Goal: Entertainment & Leisure: Consume media (video, audio)

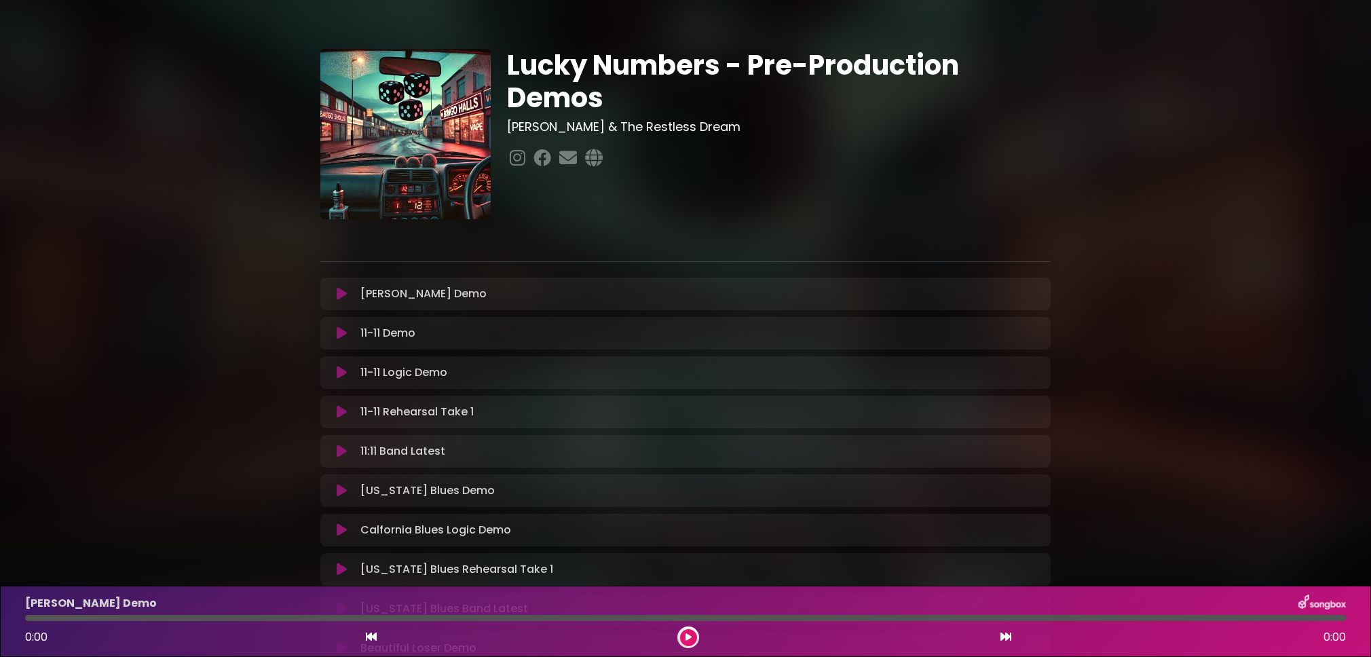
click at [339, 371] on icon at bounding box center [342, 373] width 10 height 14
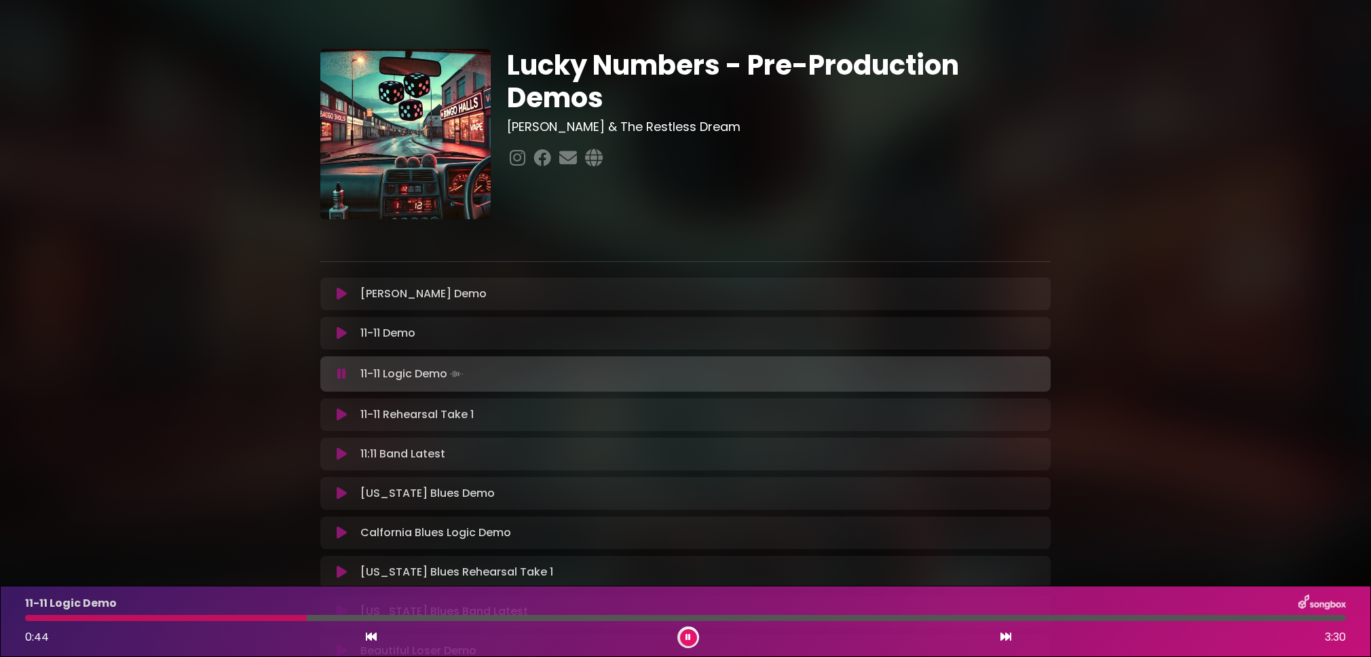
click at [683, 635] on button at bounding box center [688, 637] width 17 height 17
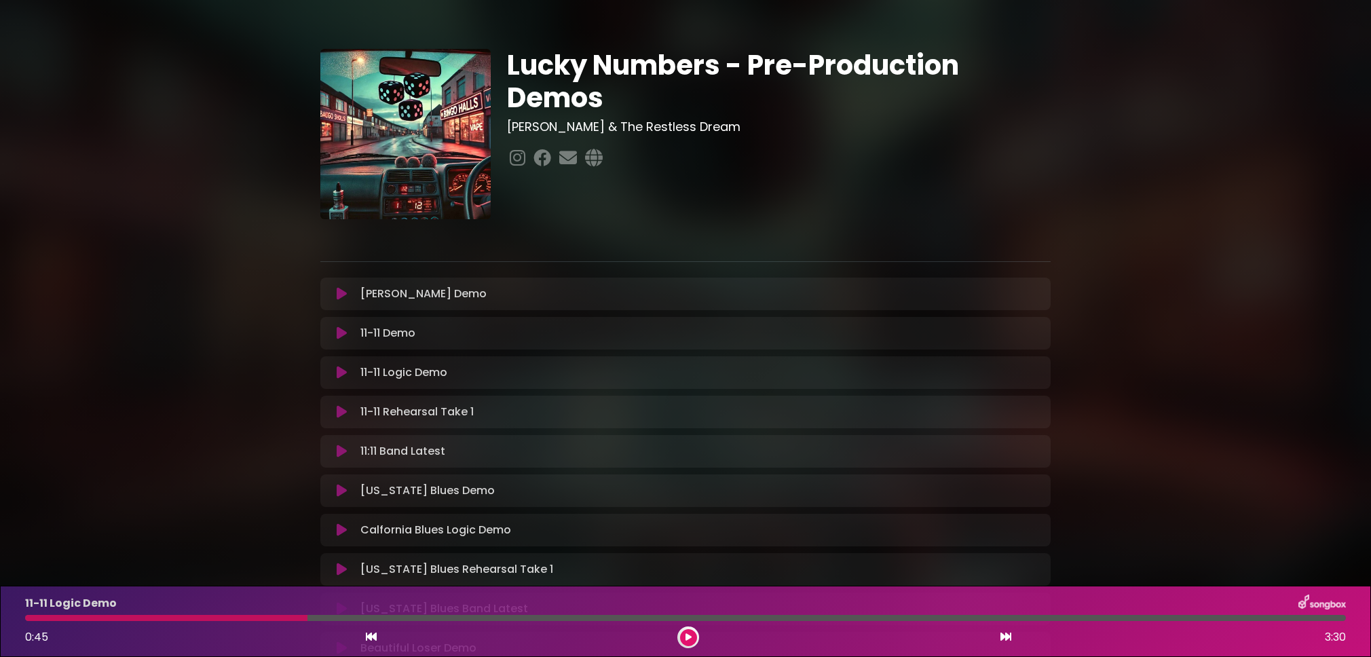
click at [691, 639] on button at bounding box center [688, 637] width 17 height 17
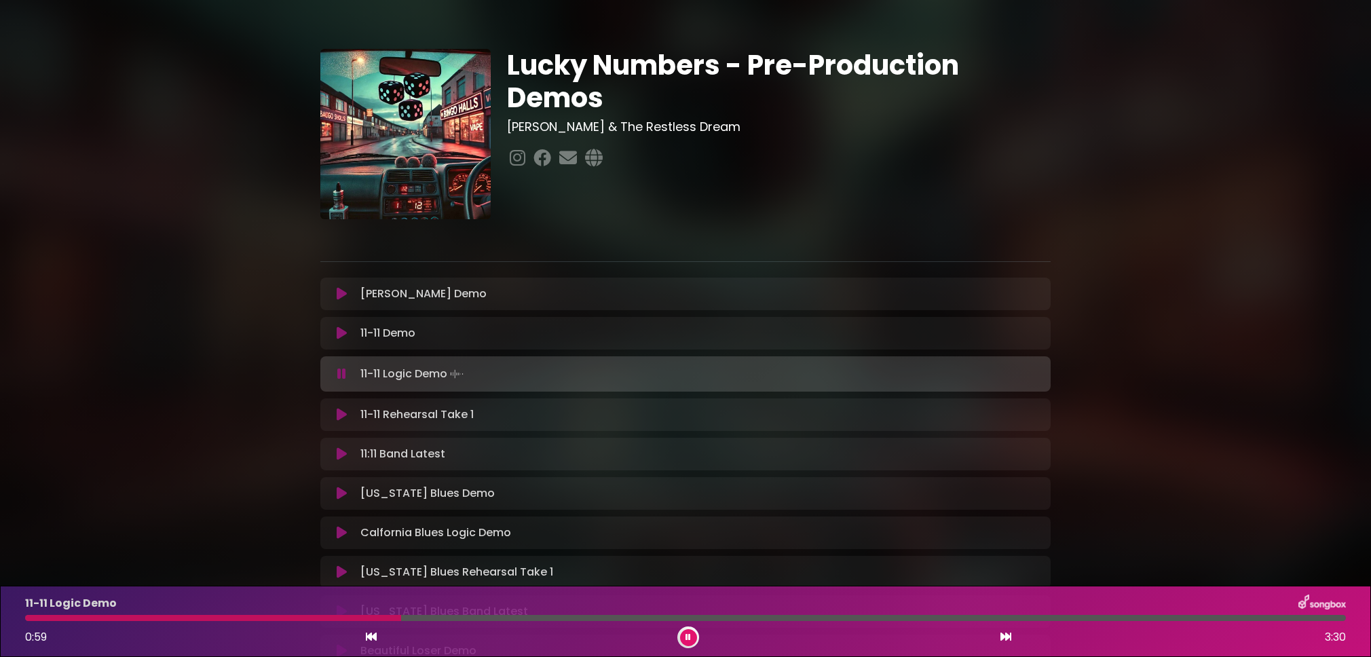
click at [691, 639] on button at bounding box center [688, 637] width 17 height 17
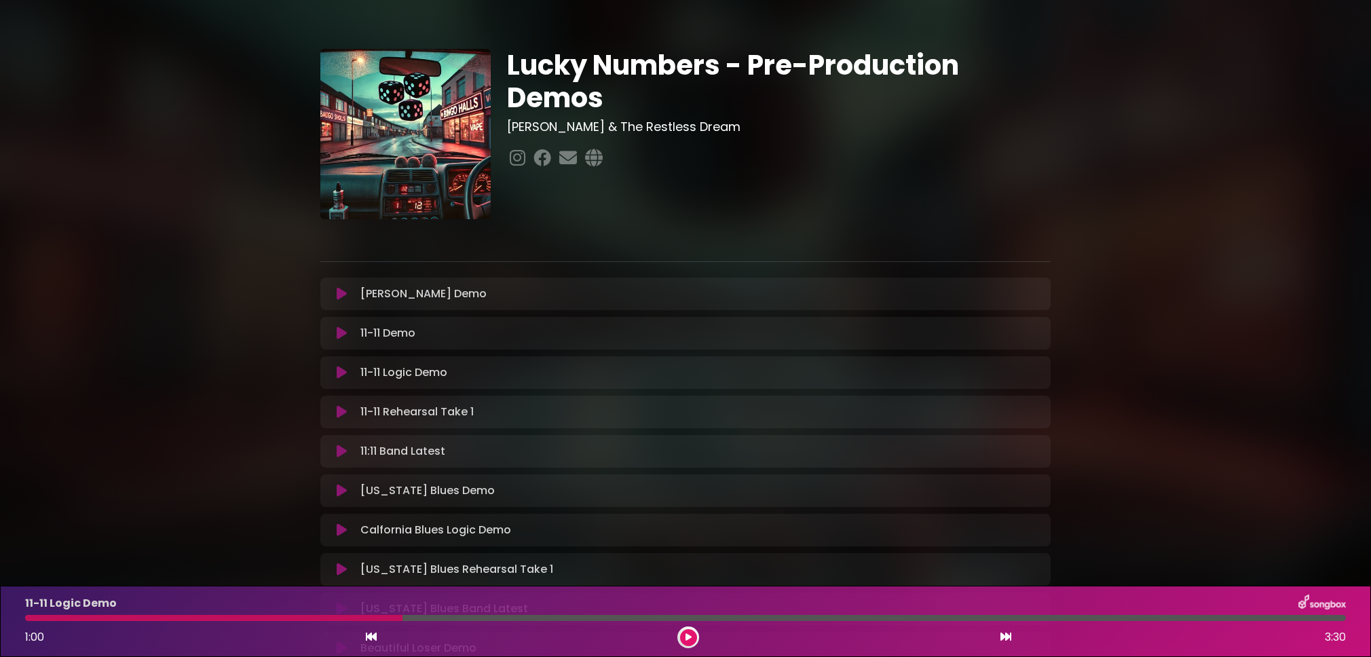
click at [338, 371] on icon at bounding box center [342, 373] width 10 height 14
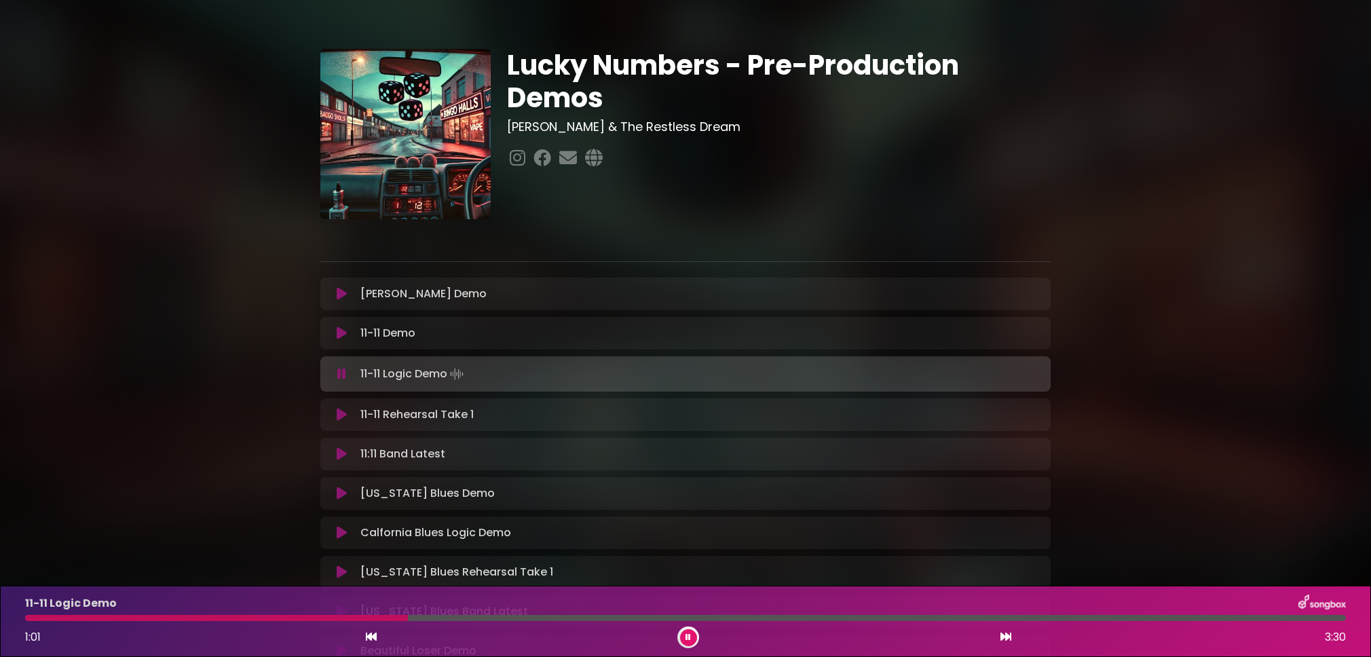
drag, startPoint x: 356, startPoint y: 616, endPoint x: 37, endPoint y: 611, distance: 319.0
click at [19, 611] on div "11-11 Logic Demo 1:01 3:30" at bounding box center [685, 621] width 1337 height 54
click at [687, 640] on icon at bounding box center [687, 637] width 5 height 8
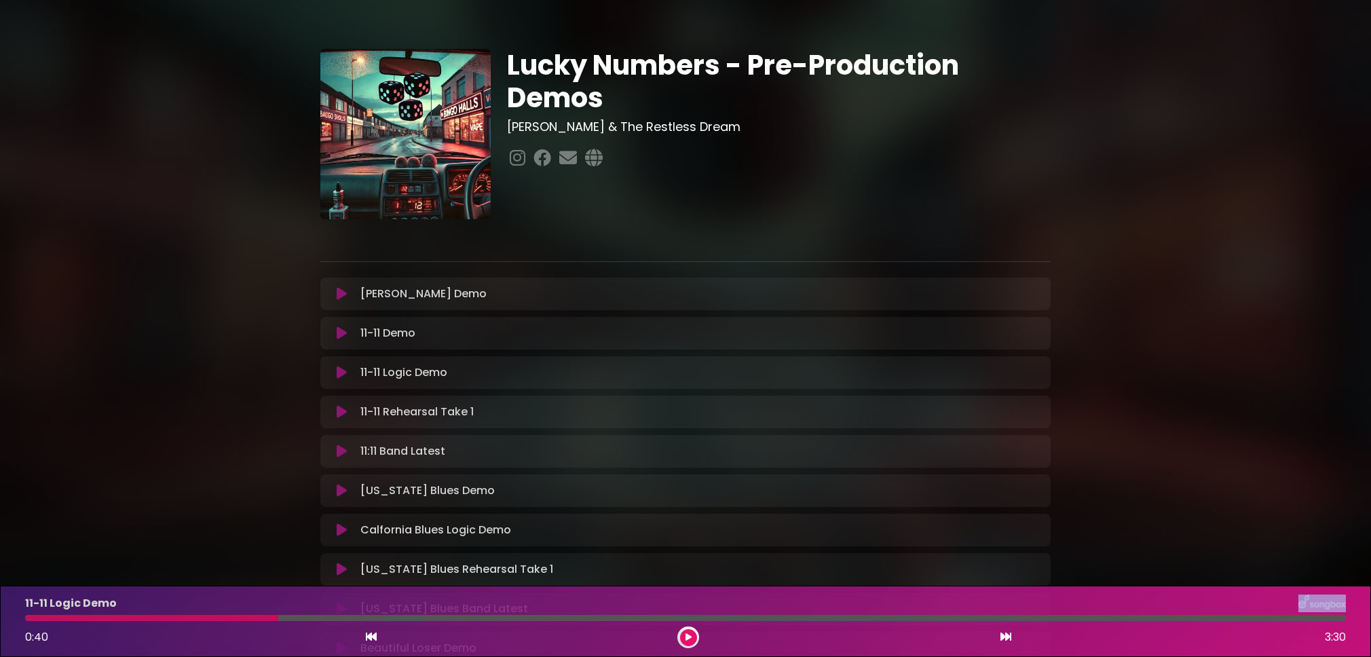
click at [371, 638] on icon at bounding box center [371, 636] width 11 height 11
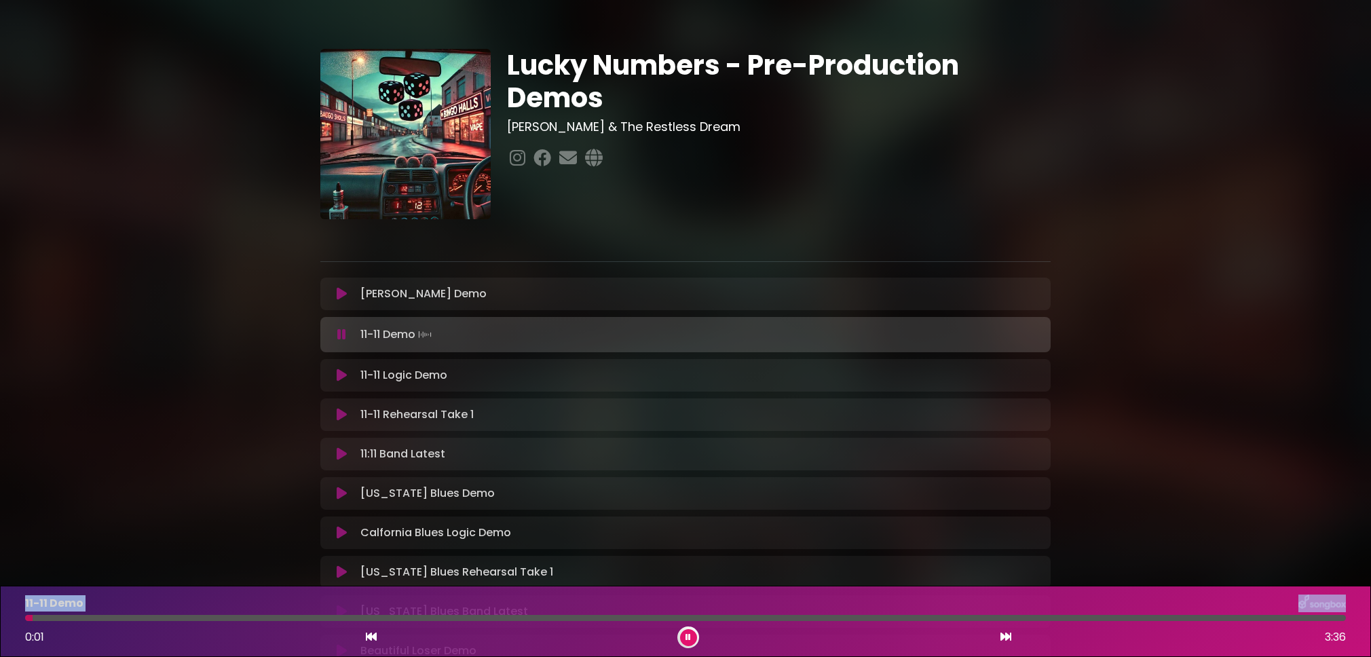
click at [1008, 638] on icon at bounding box center [1005, 636] width 11 height 11
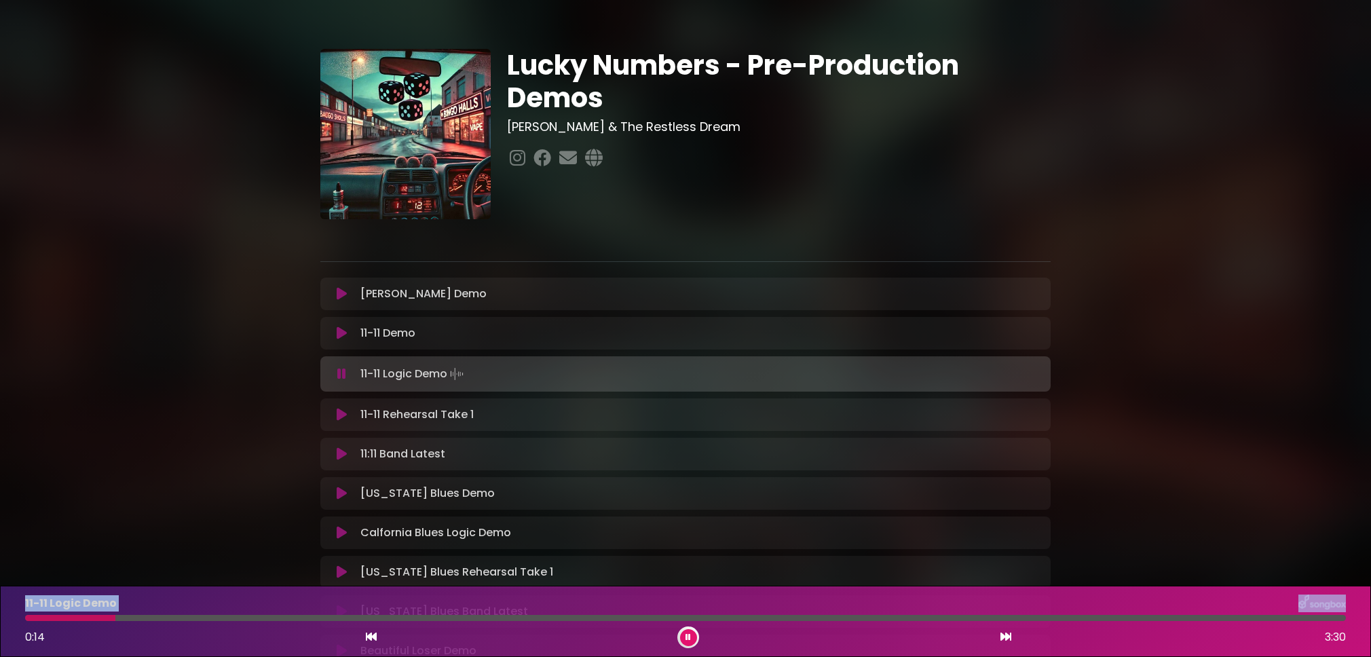
click at [691, 640] on button at bounding box center [688, 637] width 17 height 17
